Goal: Task Accomplishment & Management: Manage account settings

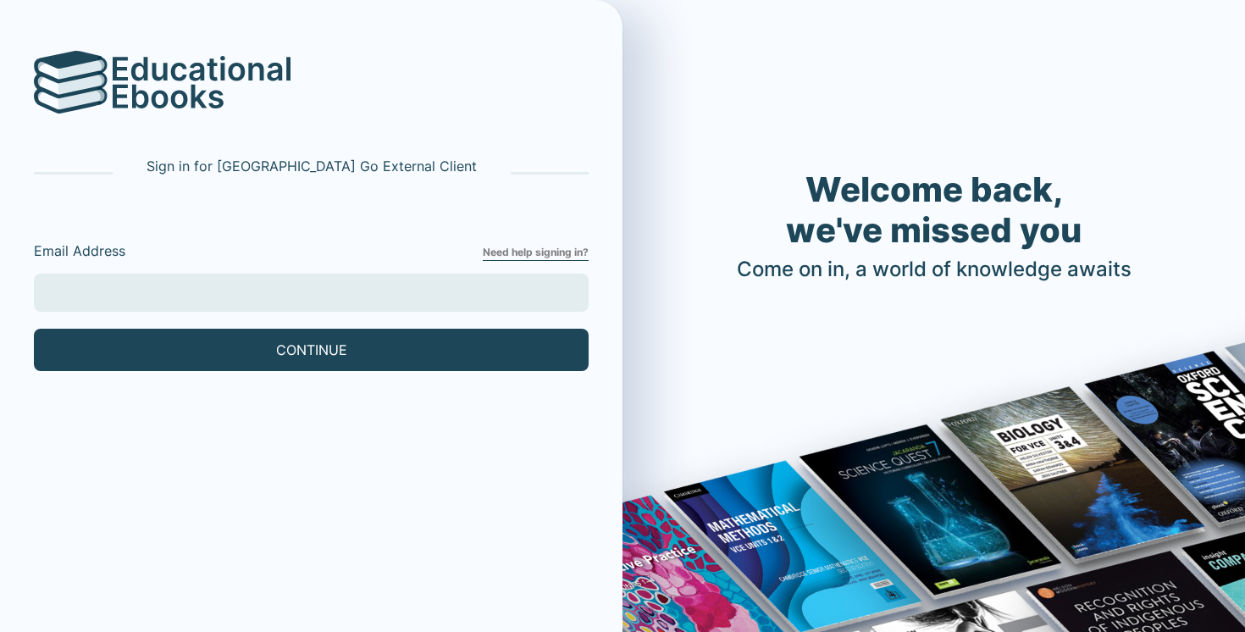
click at [410, 286] on input "Email Address" at bounding box center [311, 293] width 555 height 38
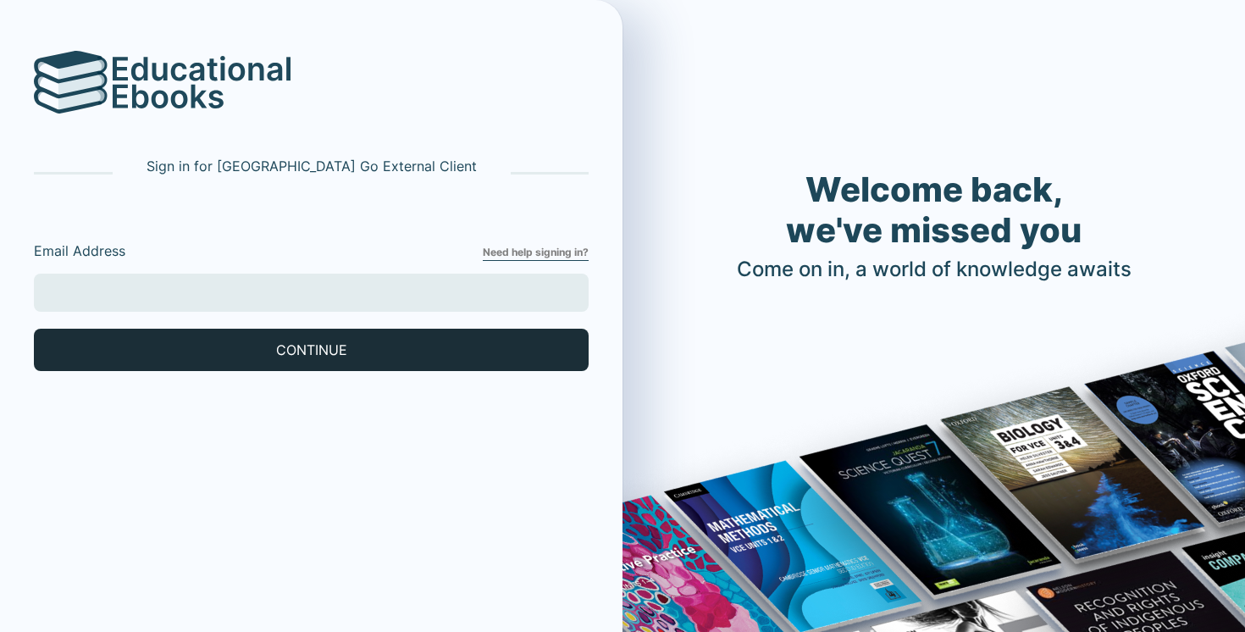
type input "[EMAIL_ADDRESS][DOMAIN_NAME]"
click at [253, 338] on button "CONTINUE" at bounding box center [311, 350] width 555 height 42
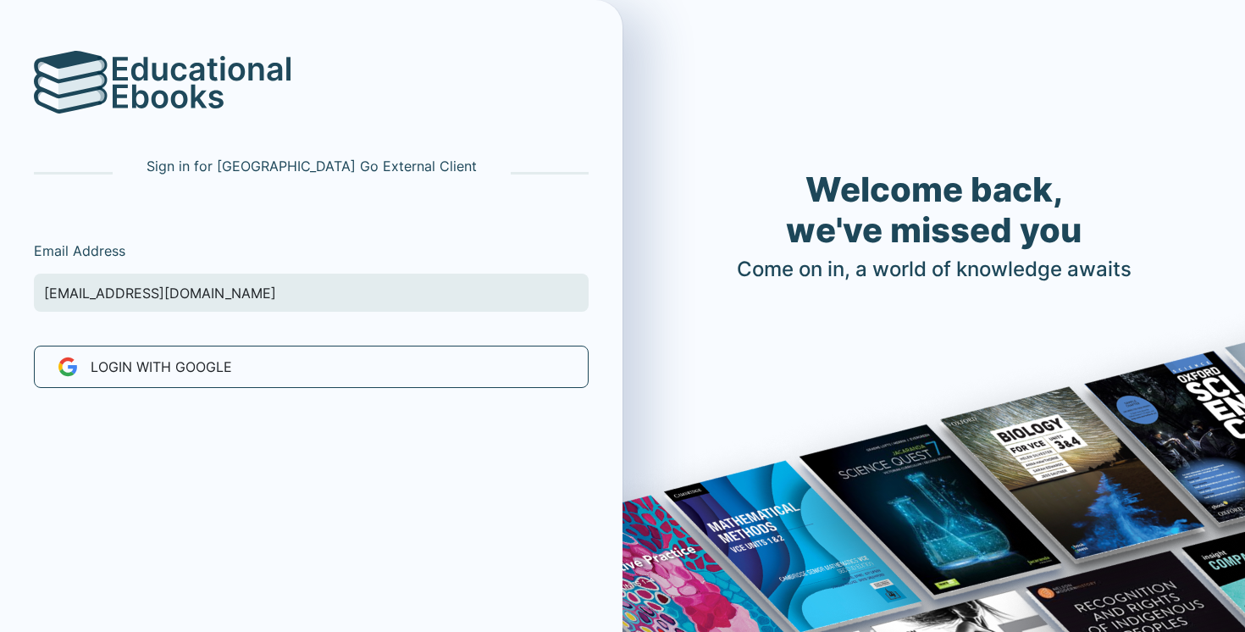
drag, startPoint x: 0, startPoint y: 0, endPoint x: 253, endPoint y: 339, distance: 422.9
click at [253, 339] on div "LOGIN WITH Google" at bounding box center [311, 360] width 568 height 56
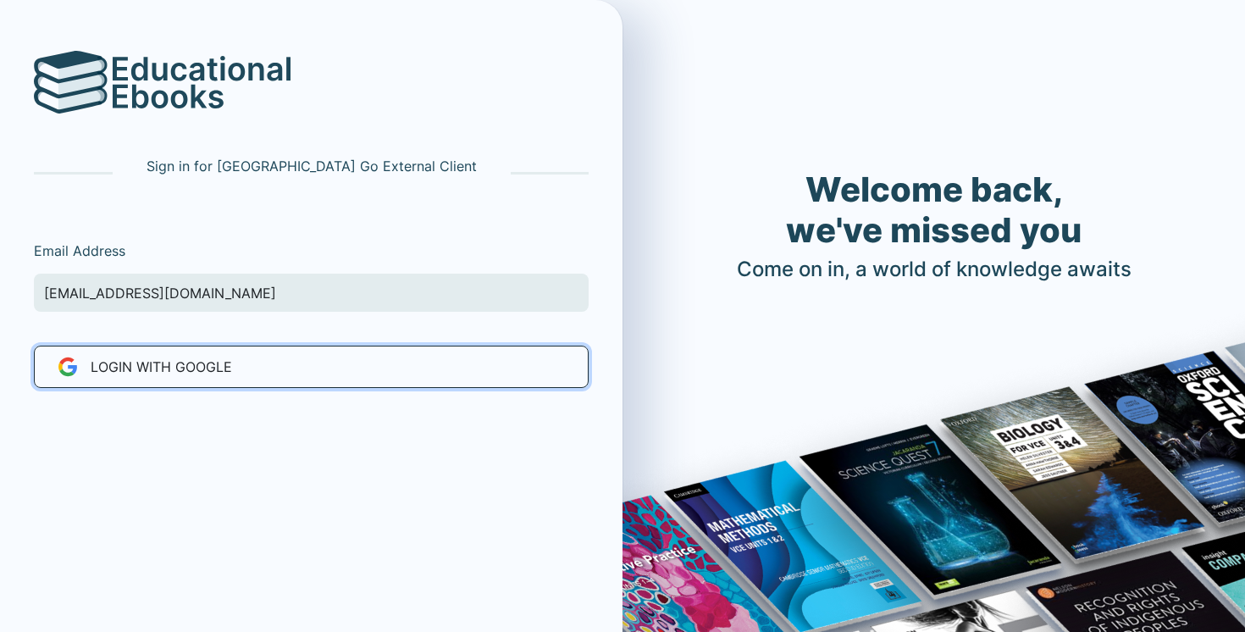
click at [246, 368] on button "LOGIN WITH Google" at bounding box center [311, 366] width 555 height 42
click at [247, 366] on button "LOGIN WITH Google" at bounding box center [311, 366] width 555 height 42
